Goal: Information Seeking & Learning: Learn about a topic

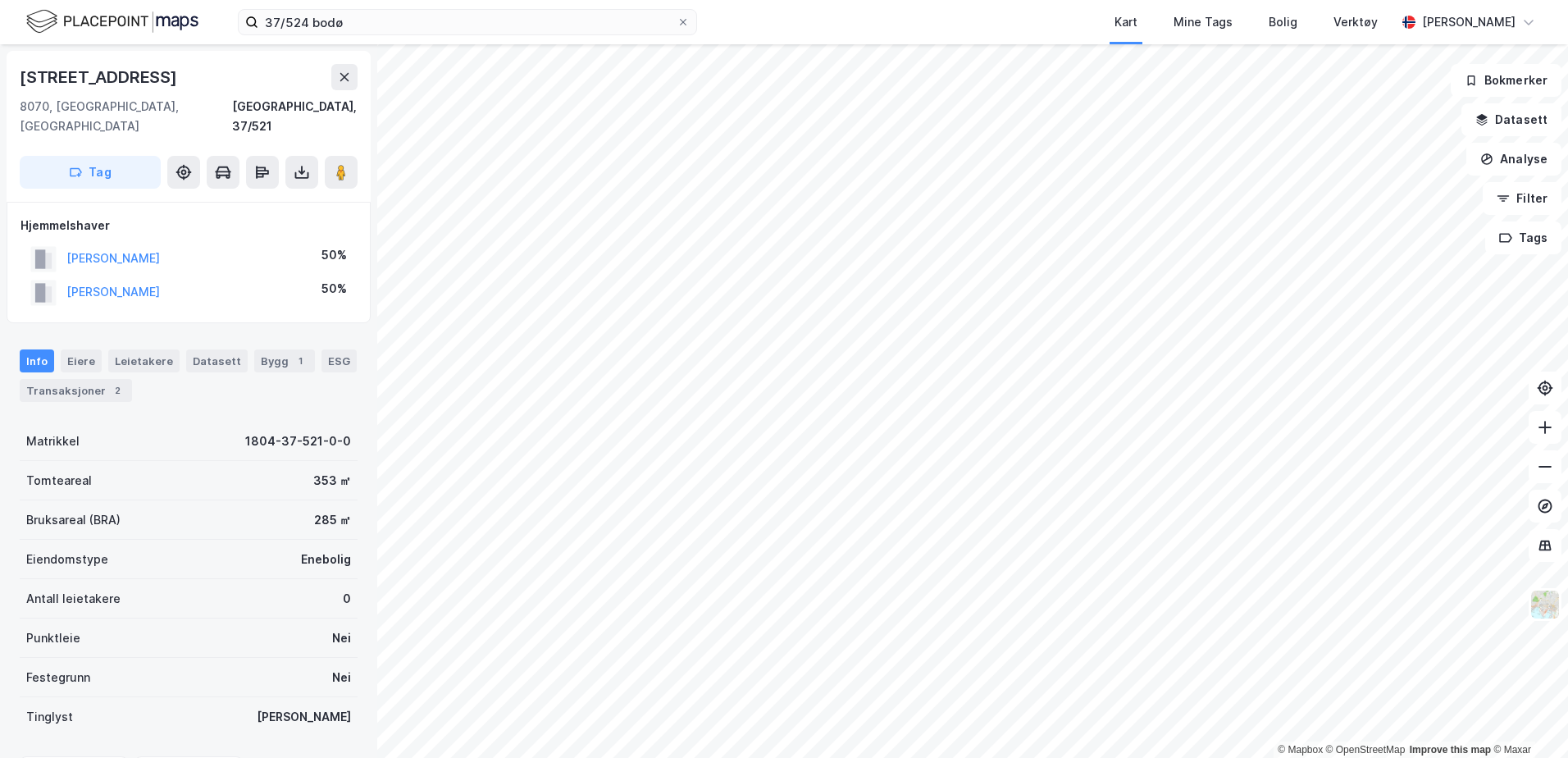
scroll to position [2, 0]
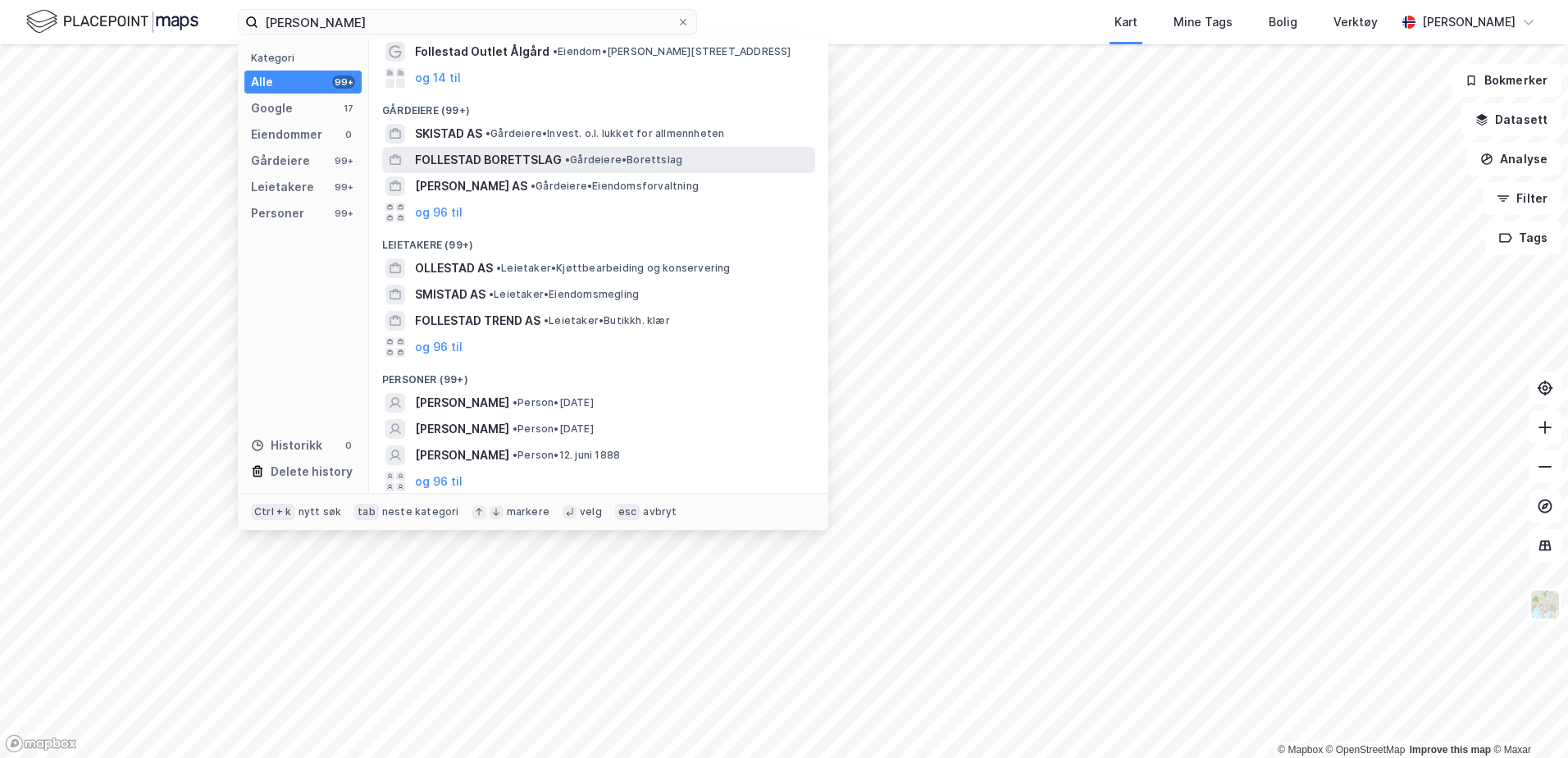
scroll to position [84, 0]
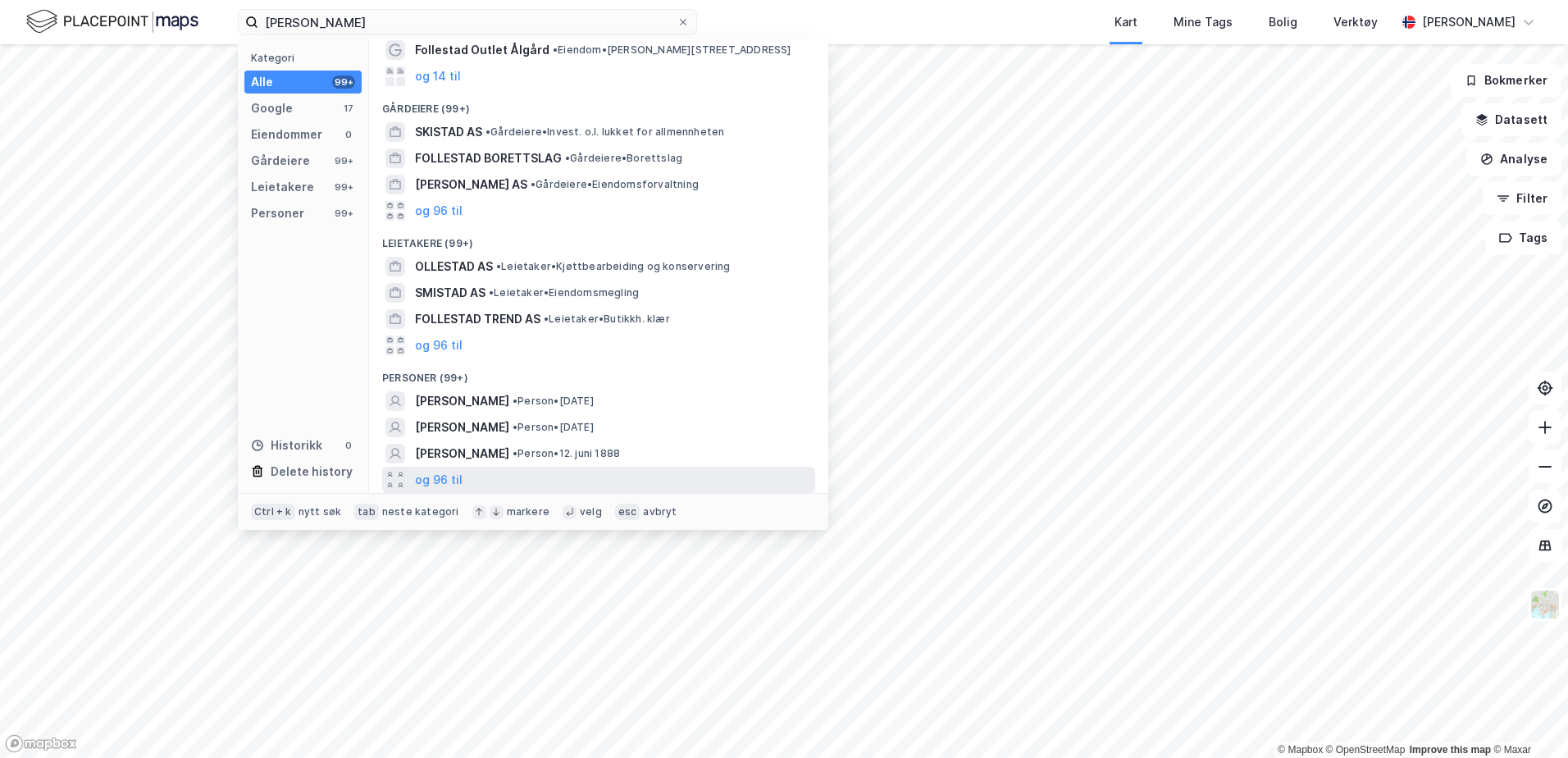
click at [469, 478] on div "og 96 til" at bounding box center [599, 480] width 433 height 26
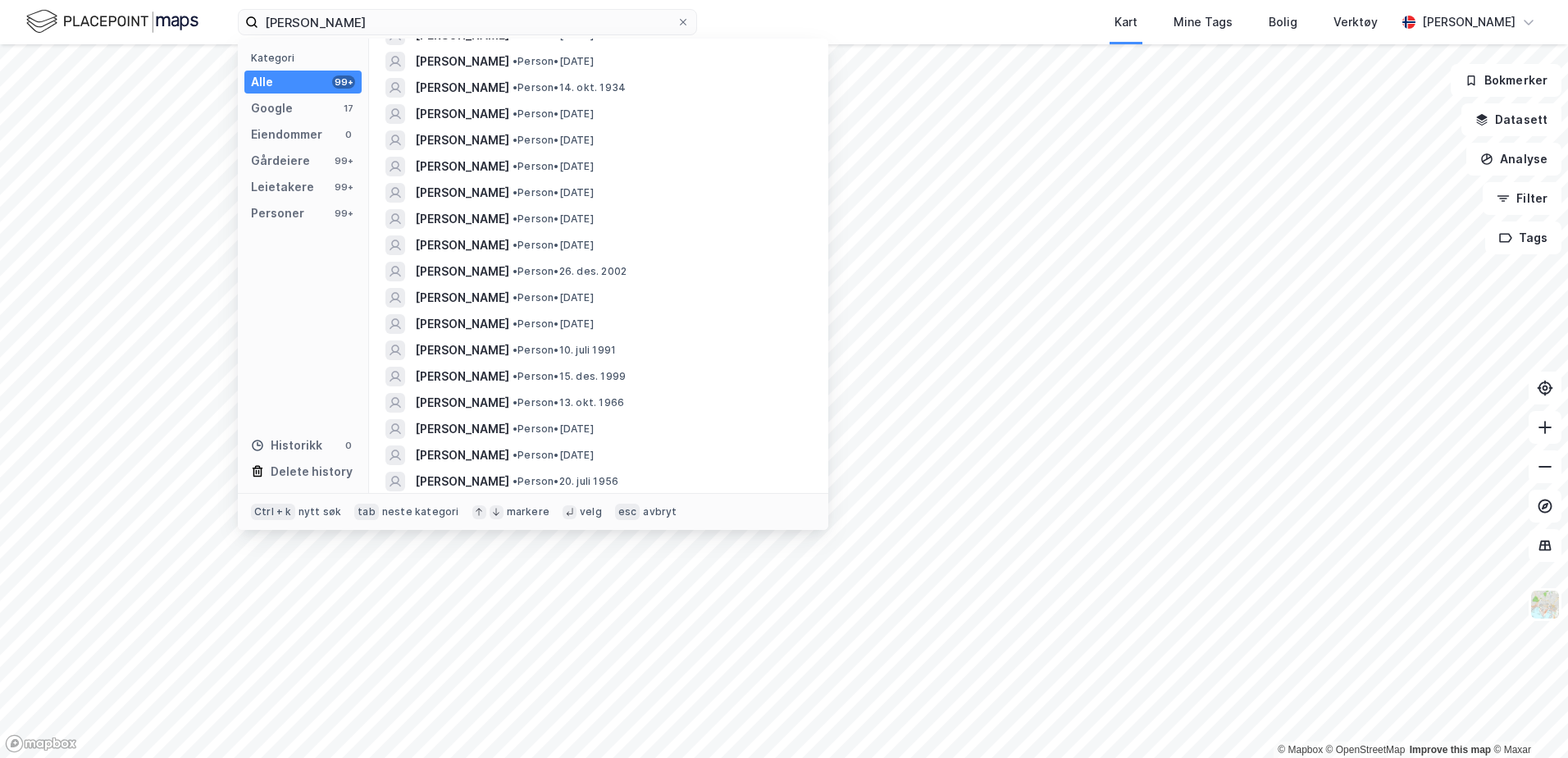
scroll to position [1724, 0]
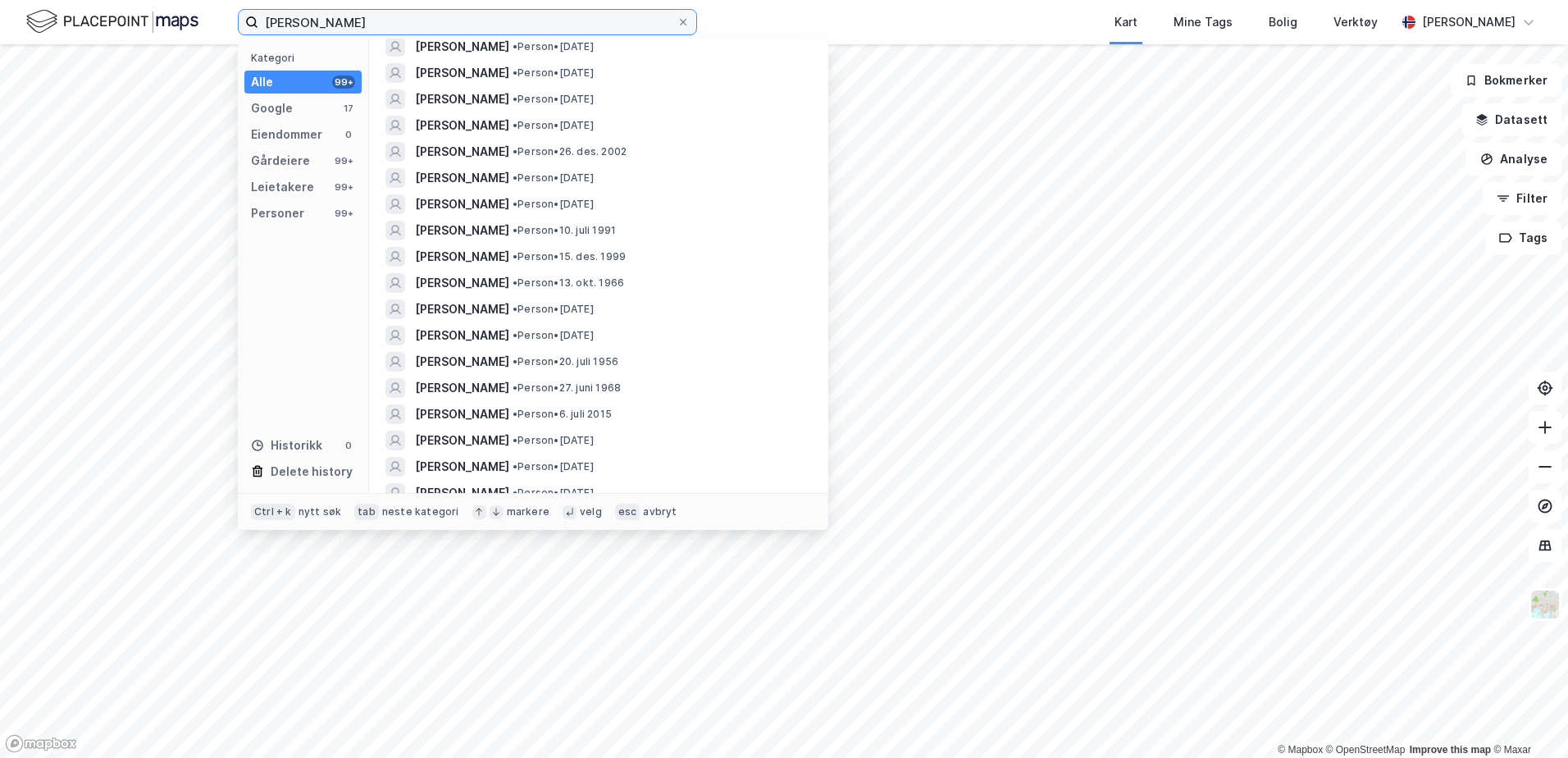
drag, startPoint x: 456, startPoint y: 14, endPoint x: 207, endPoint y: -11, distance: 250.3
click at [207, 0] on html "[PERSON_NAME] Kategori Alle 99+ Google 17 Eiendommer 0 Gårdeiere 99+ Leietakere…" at bounding box center [784, 379] width 1568 height 758
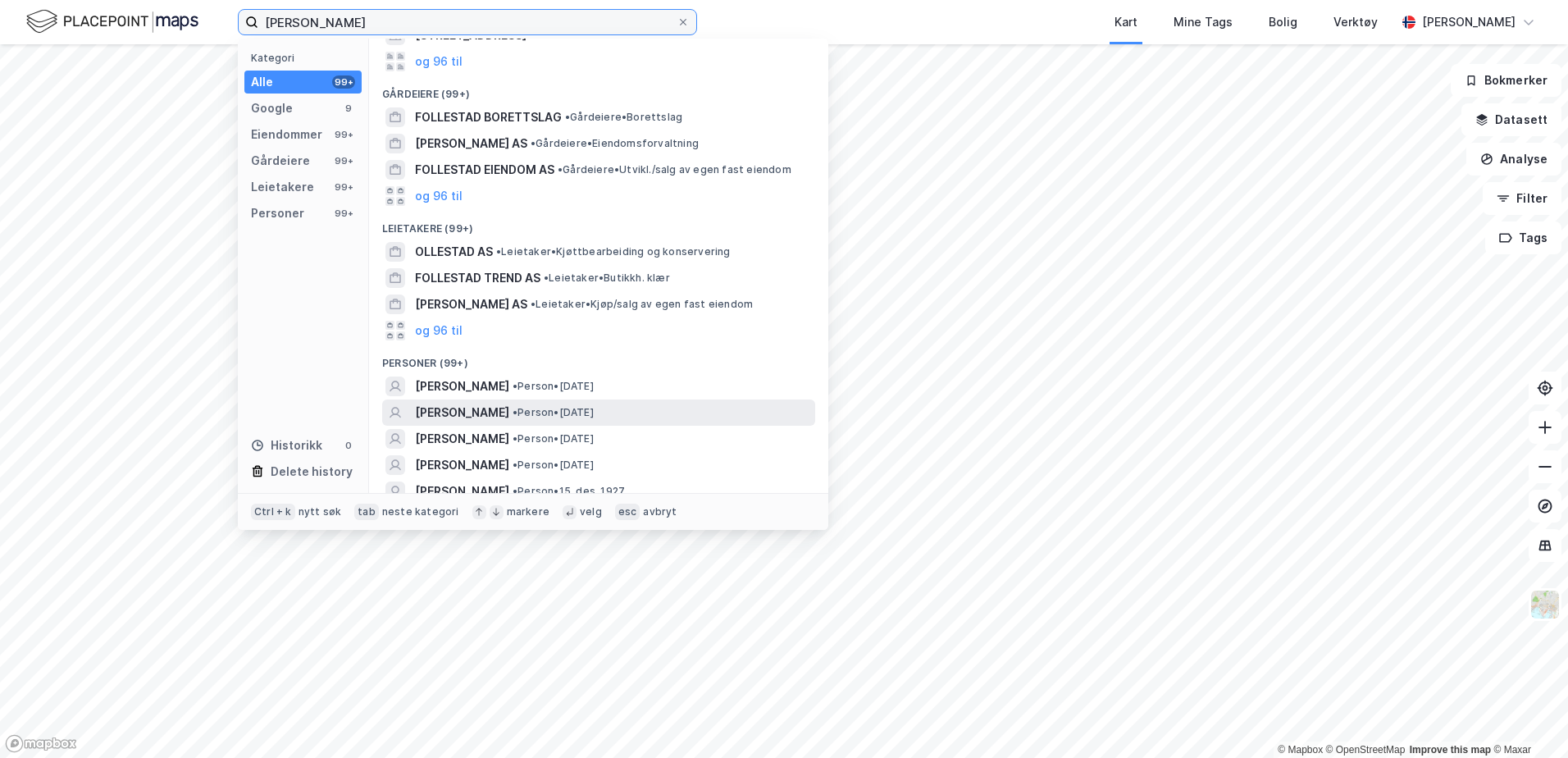
scroll to position [328, 0]
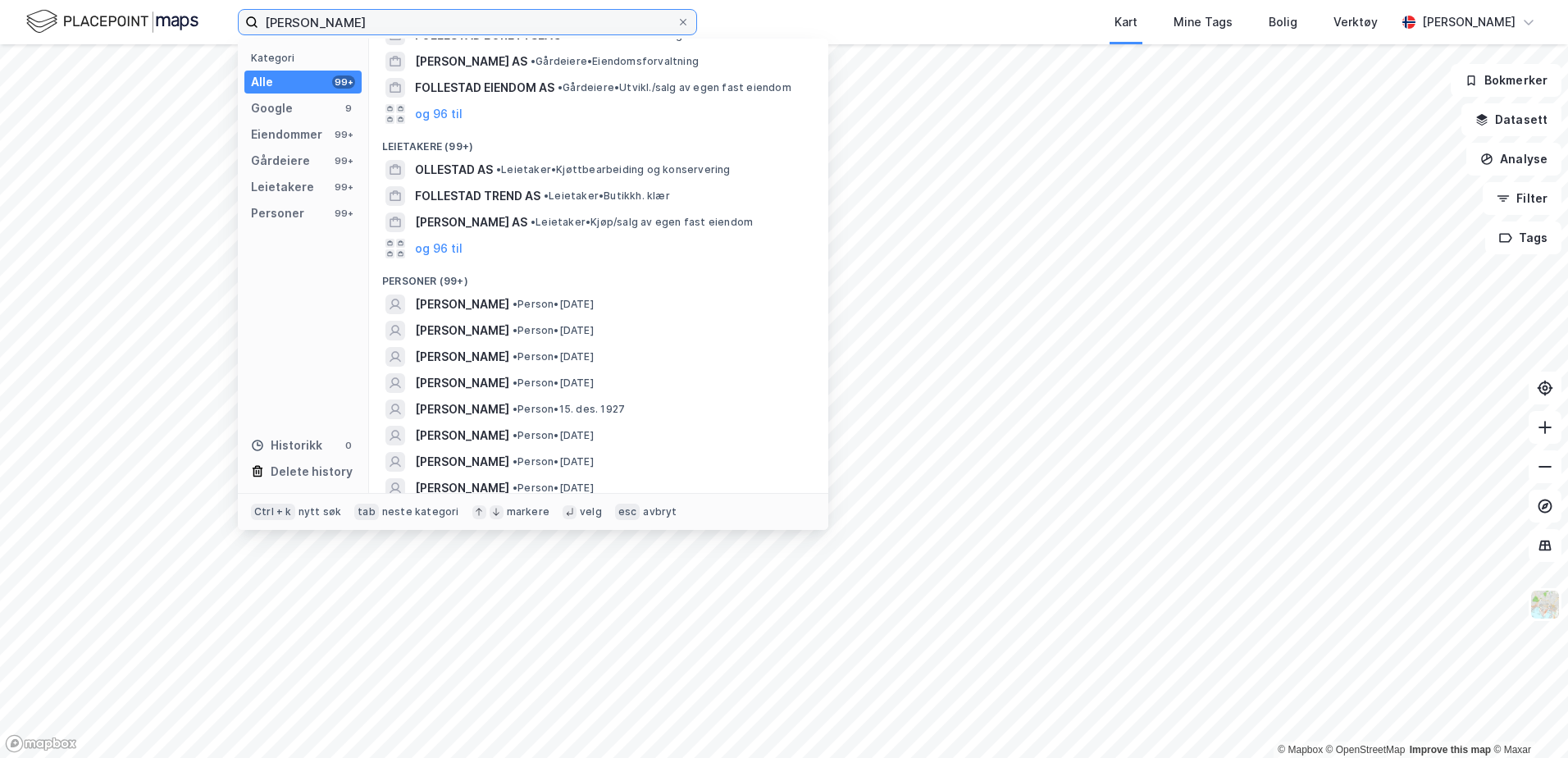
drag, startPoint x: 296, startPoint y: 25, endPoint x: 176, endPoint y: 19, distance: 120.1
click at [176, 20] on div "[PERSON_NAME] Kategori Alle 99+ Google 9 Eiendommer 99+ Gårdeiere 99+ Leietaker…" at bounding box center [784, 22] width 1568 height 44
type input "follestad"
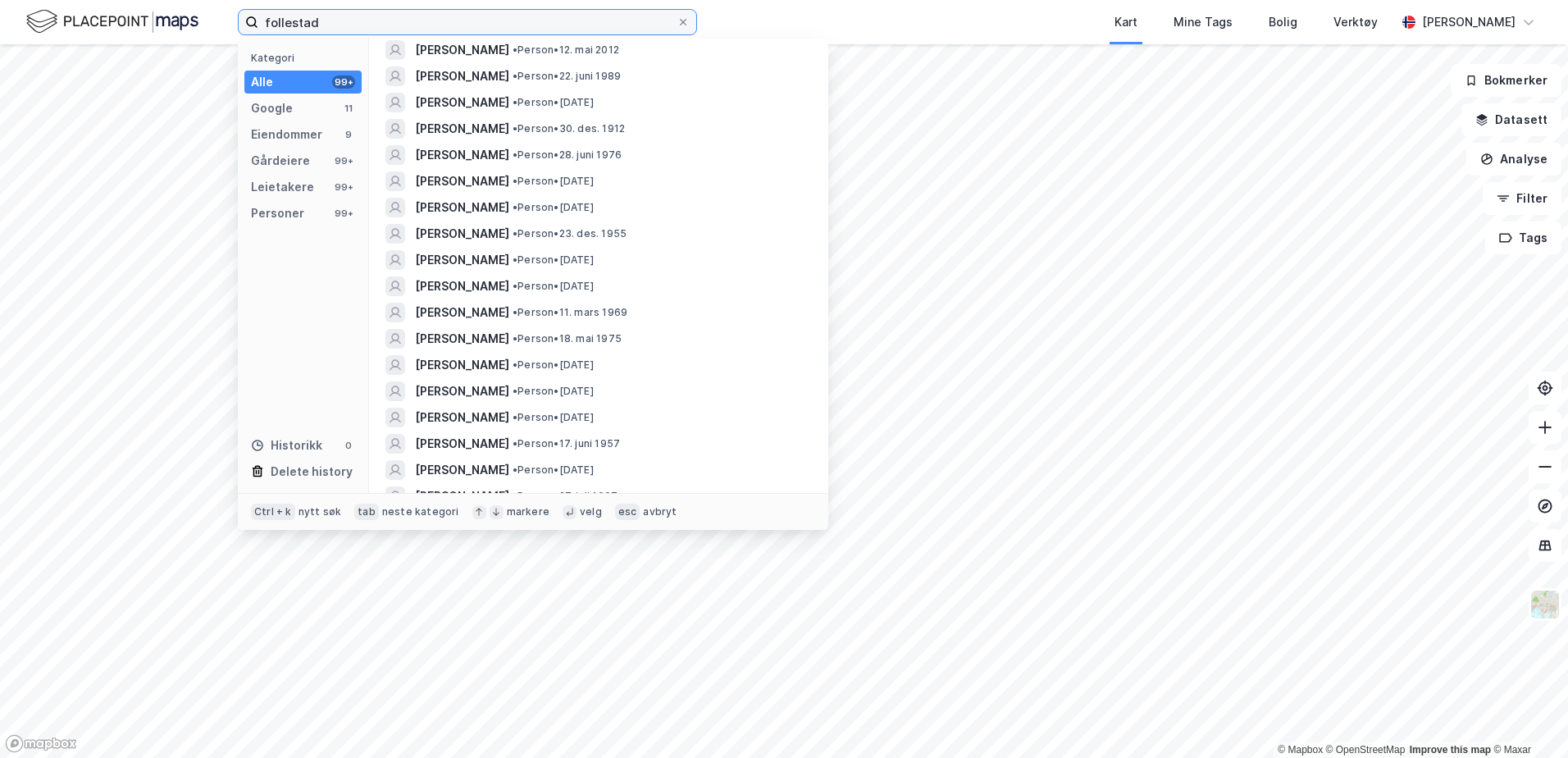
scroll to position [2711, 0]
